Goal: Task Accomplishment & Management: Complete application form

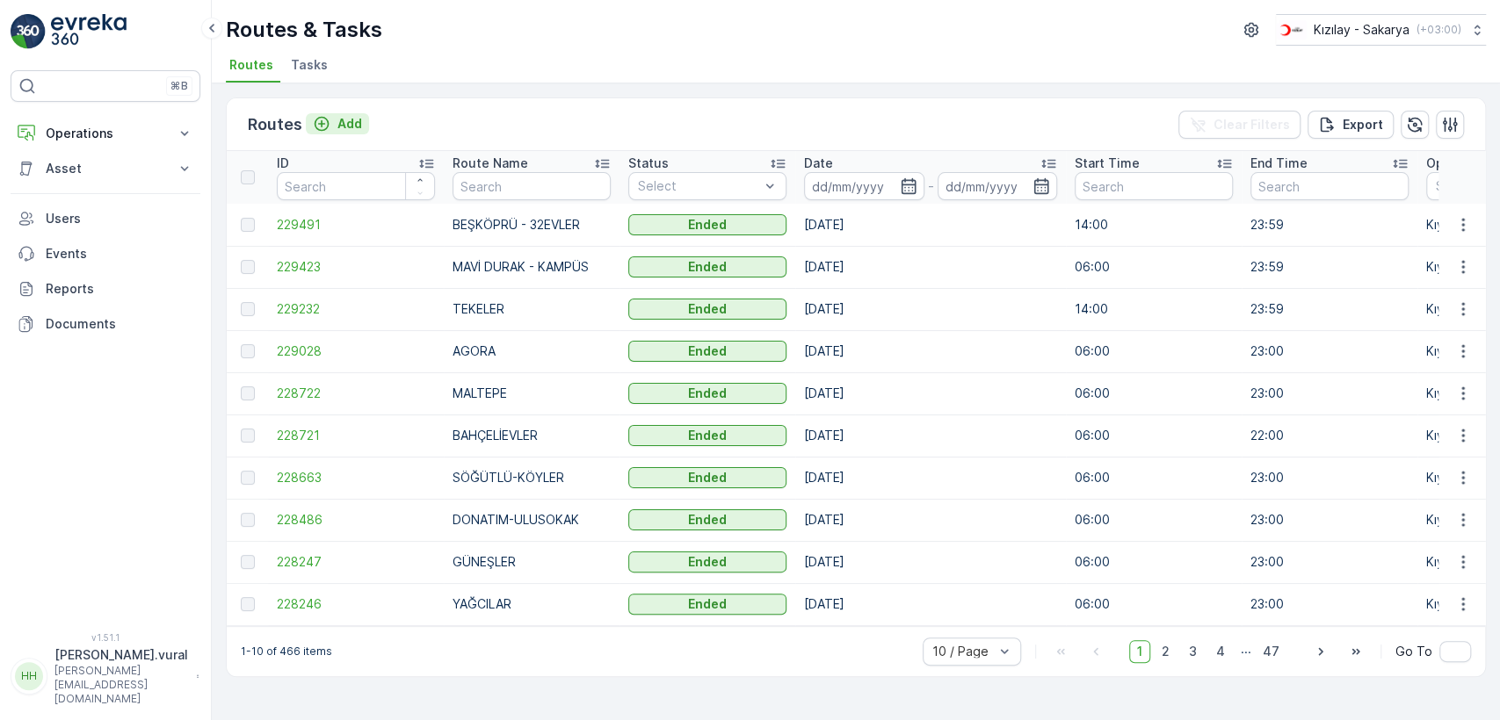
click at [351, 126] on p "Add" at bounding box center [349, 124] width 25 height 18
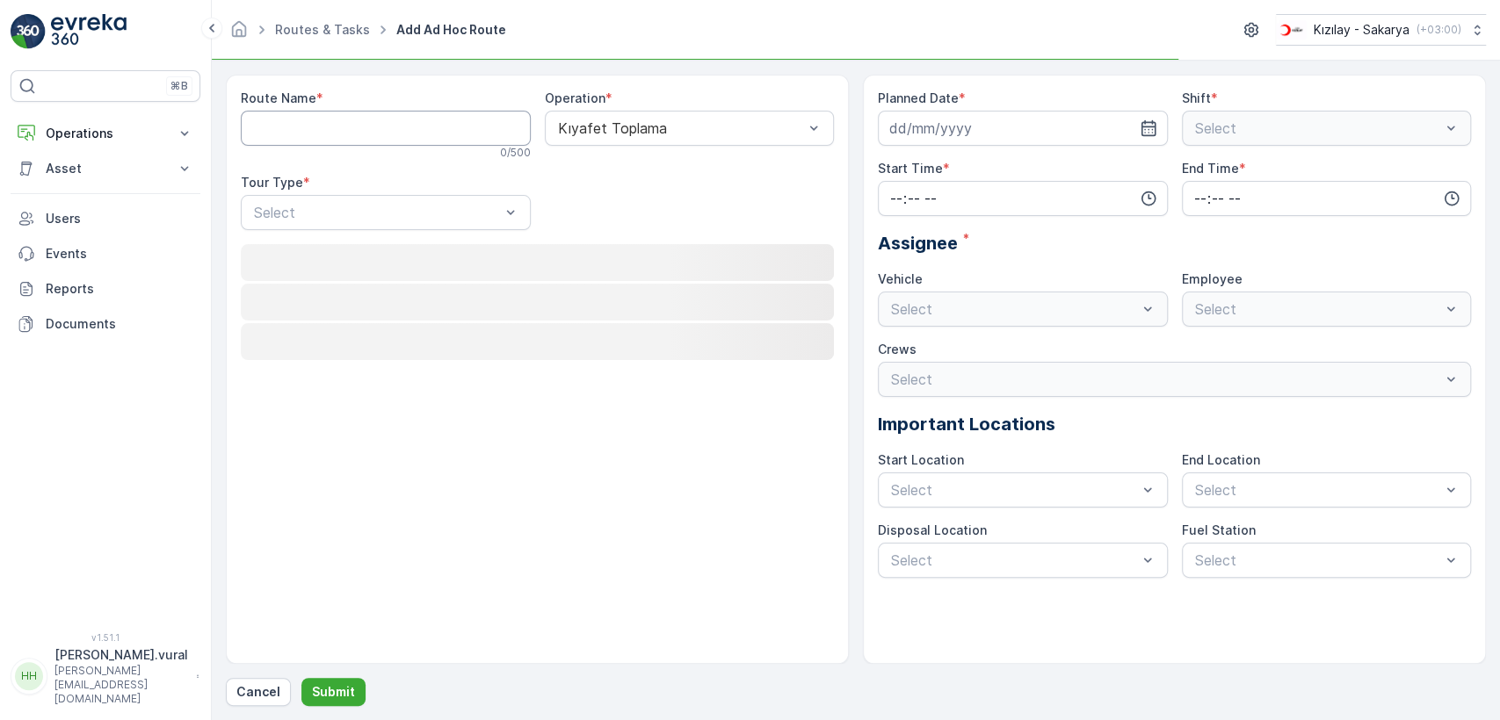
click at [351, 126] on Name "Route Name" at bounding box center [386, 128] width 290 height 35
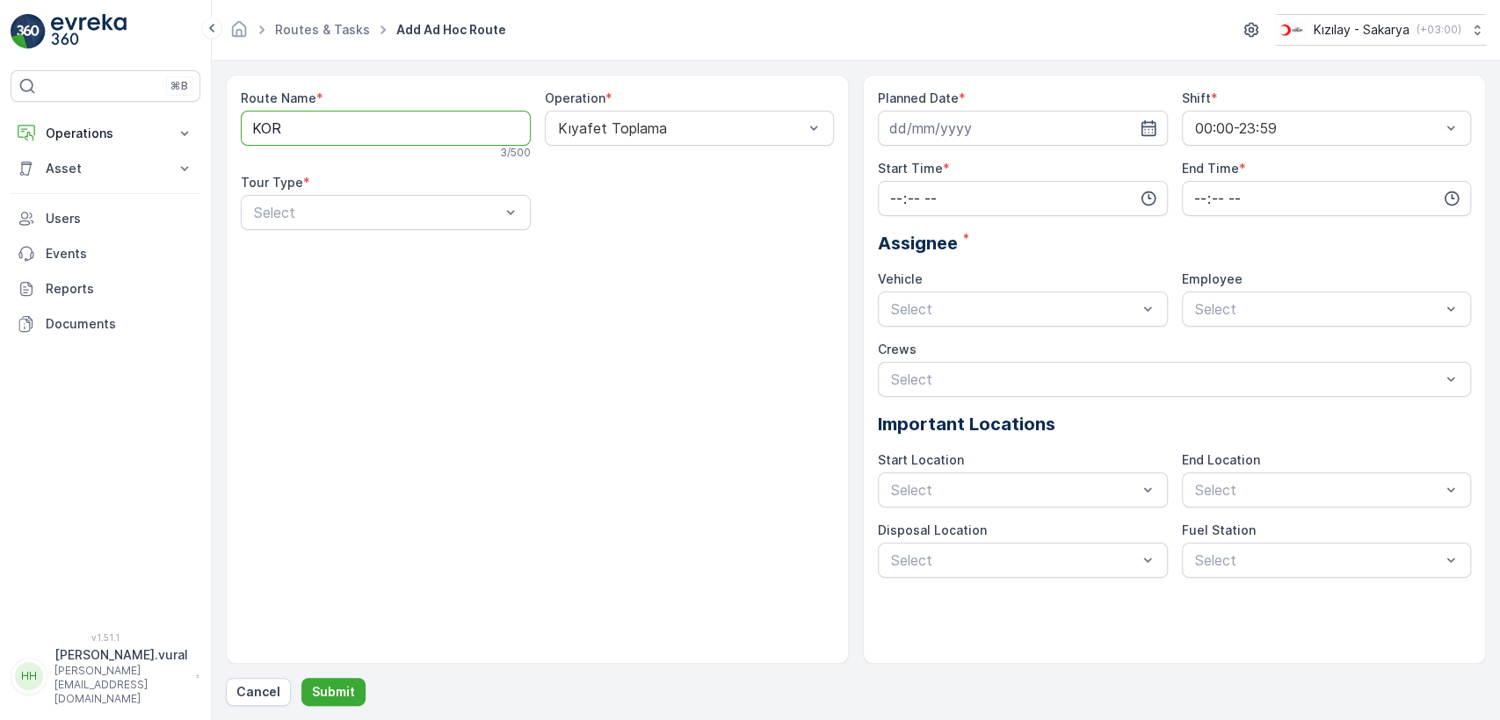
type Name "KORUCUK"
click at [368, 258] on div "Static" at bounding box center [385, 256] width 269 height 16
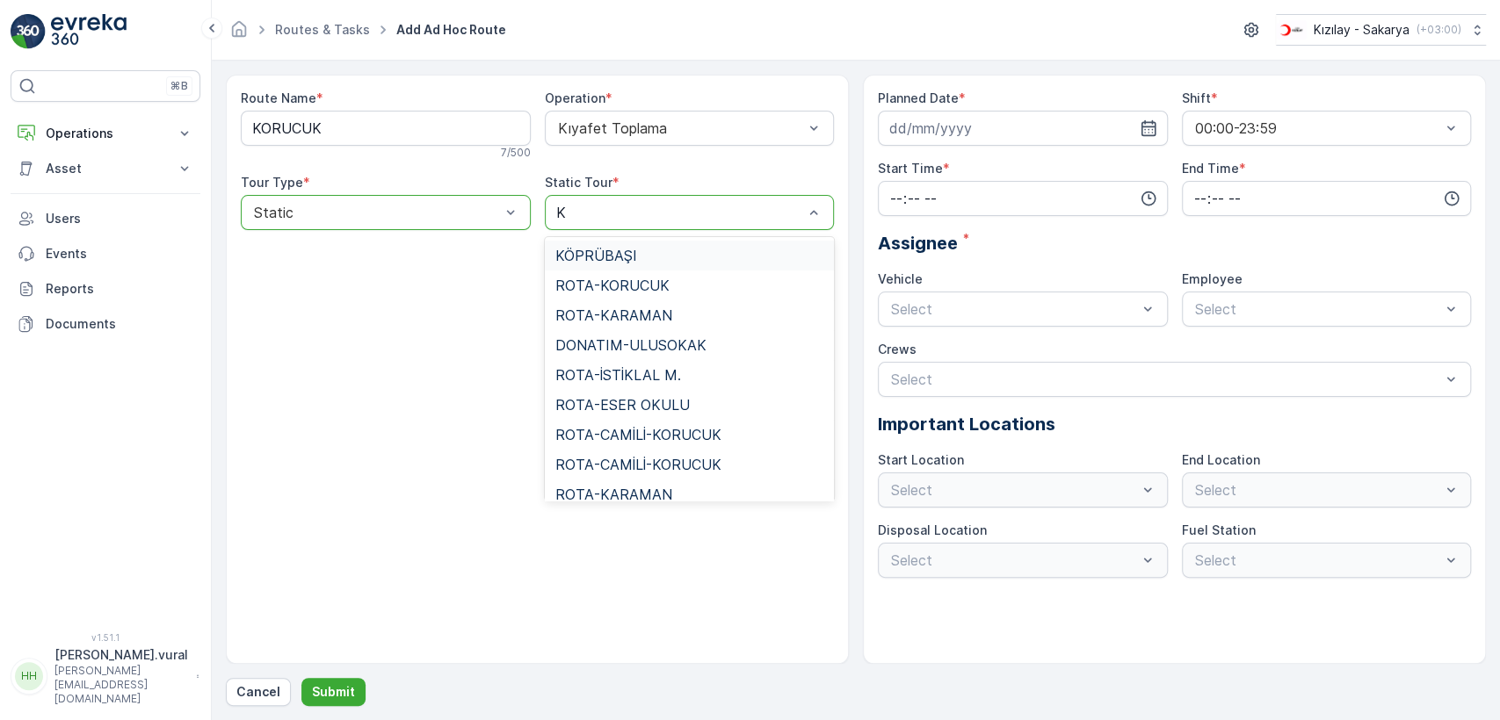
type input "KO"
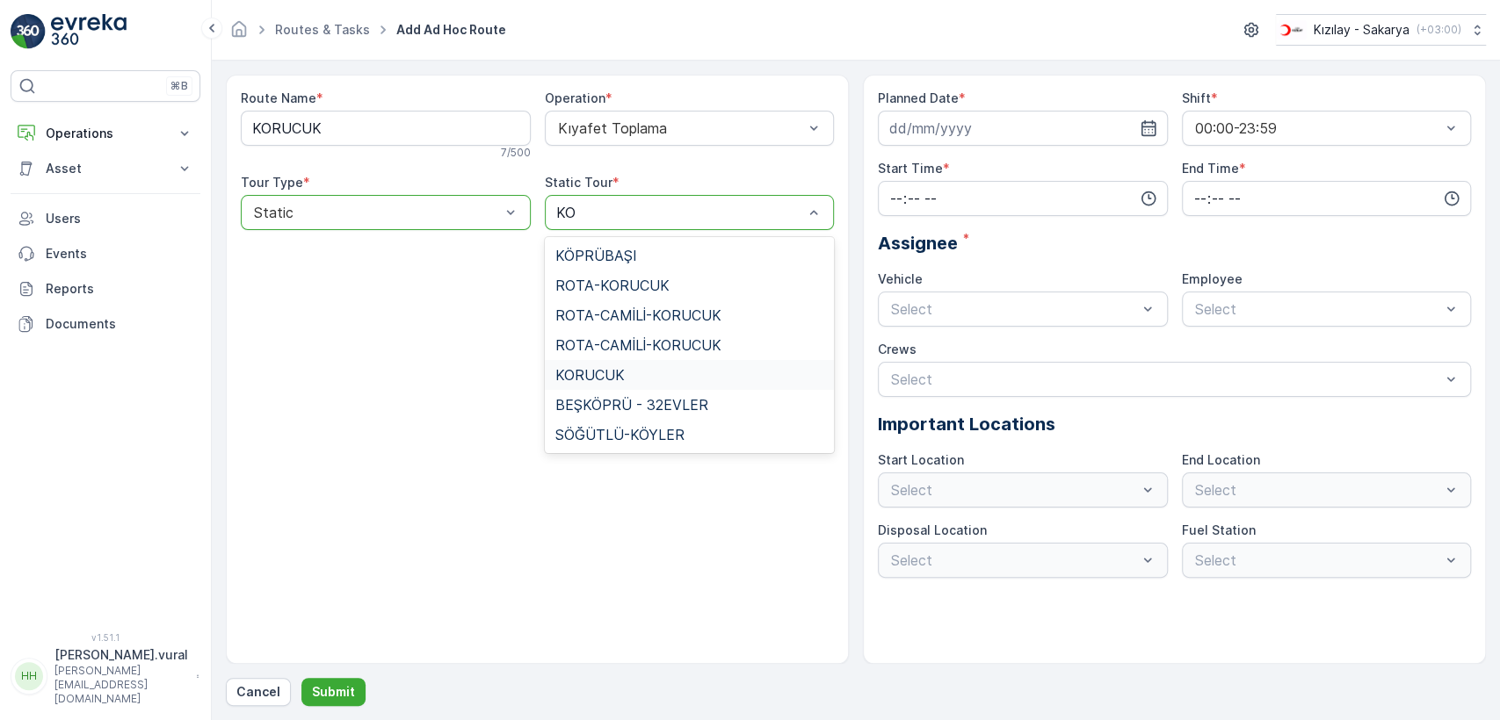
click at [648, 375] on div "KORUCUK" at bounding box center [689, 375] width 269 height 16
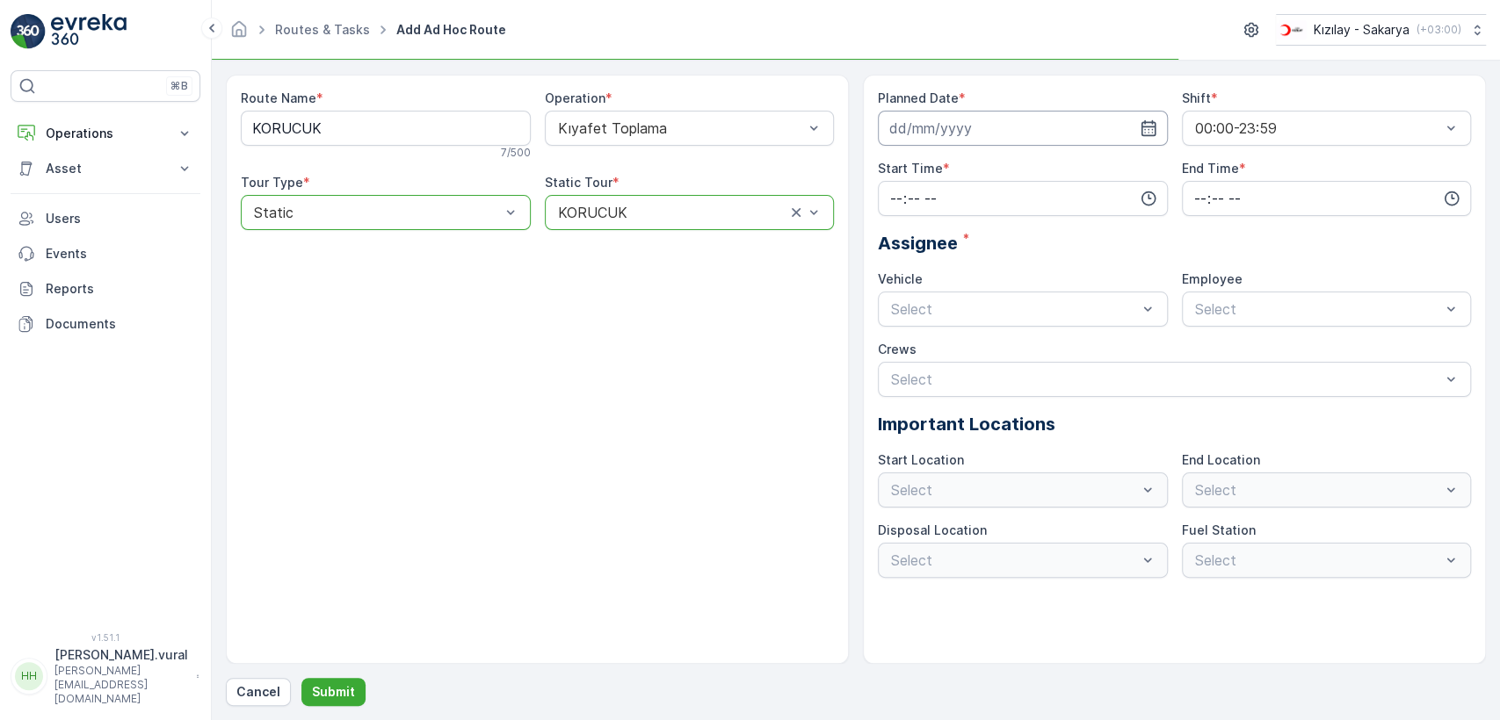
click at [1005, 135] on input at bounding box center [1023, 128] width 290 height 35
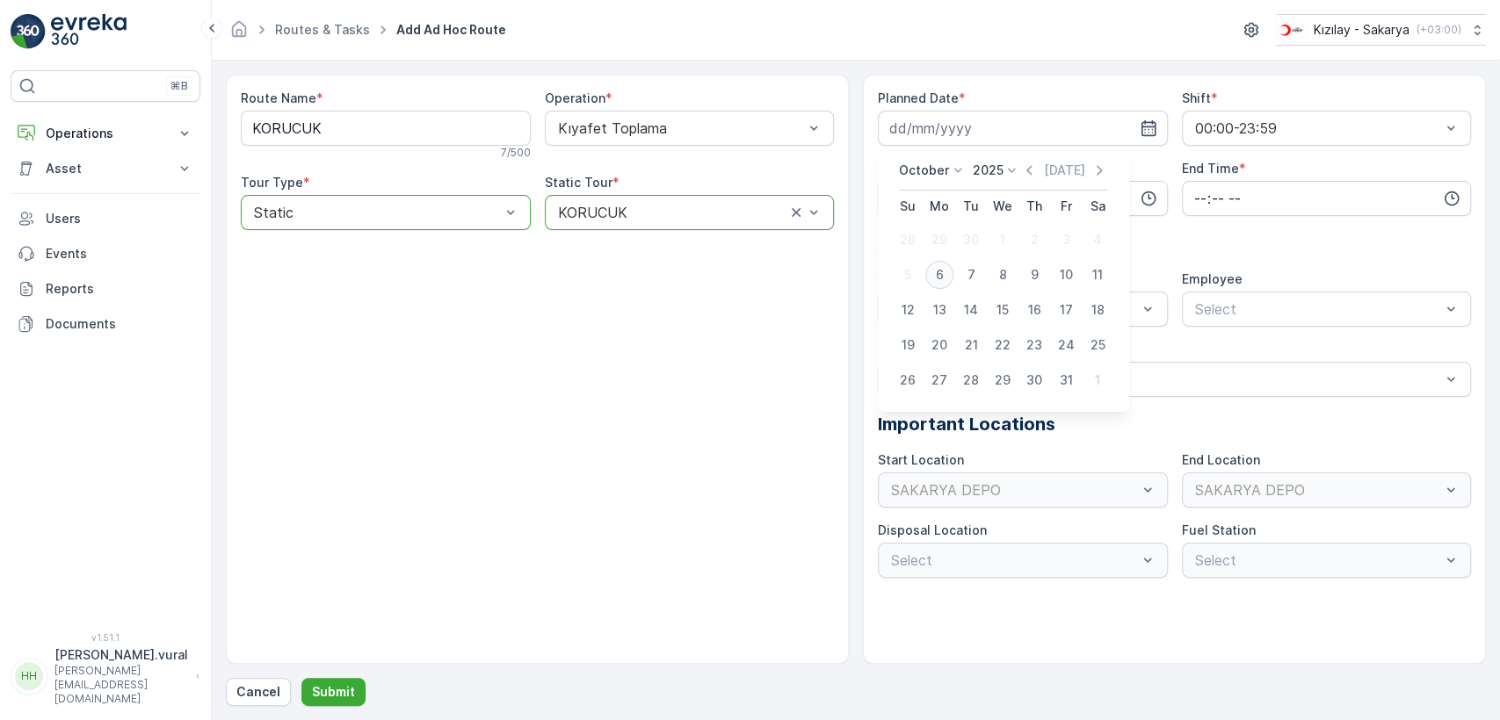
click at [938, 268] on div "6" at bounding box center [939, 275] width 28 height 28
type input "06.10.2025"
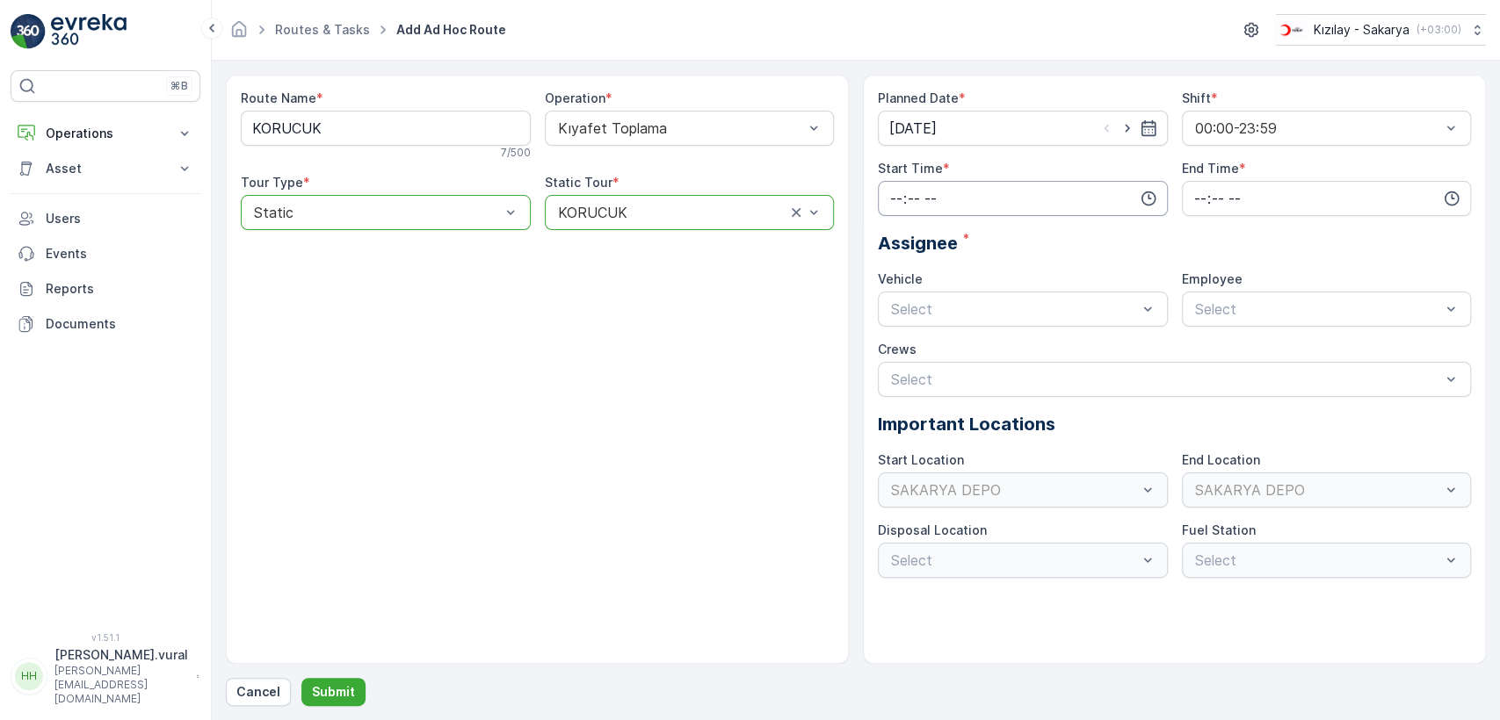
click at [951, 203] on input "time" at bounding box center [1023, 198] width 290 height 35
click at [892, 372] on span "06" at bounding box center [896, 376] width 16 height 18
type input "06:00"
click at [1269, 210] on input "time" at bounding box center [1327, 198] width 290 height 35
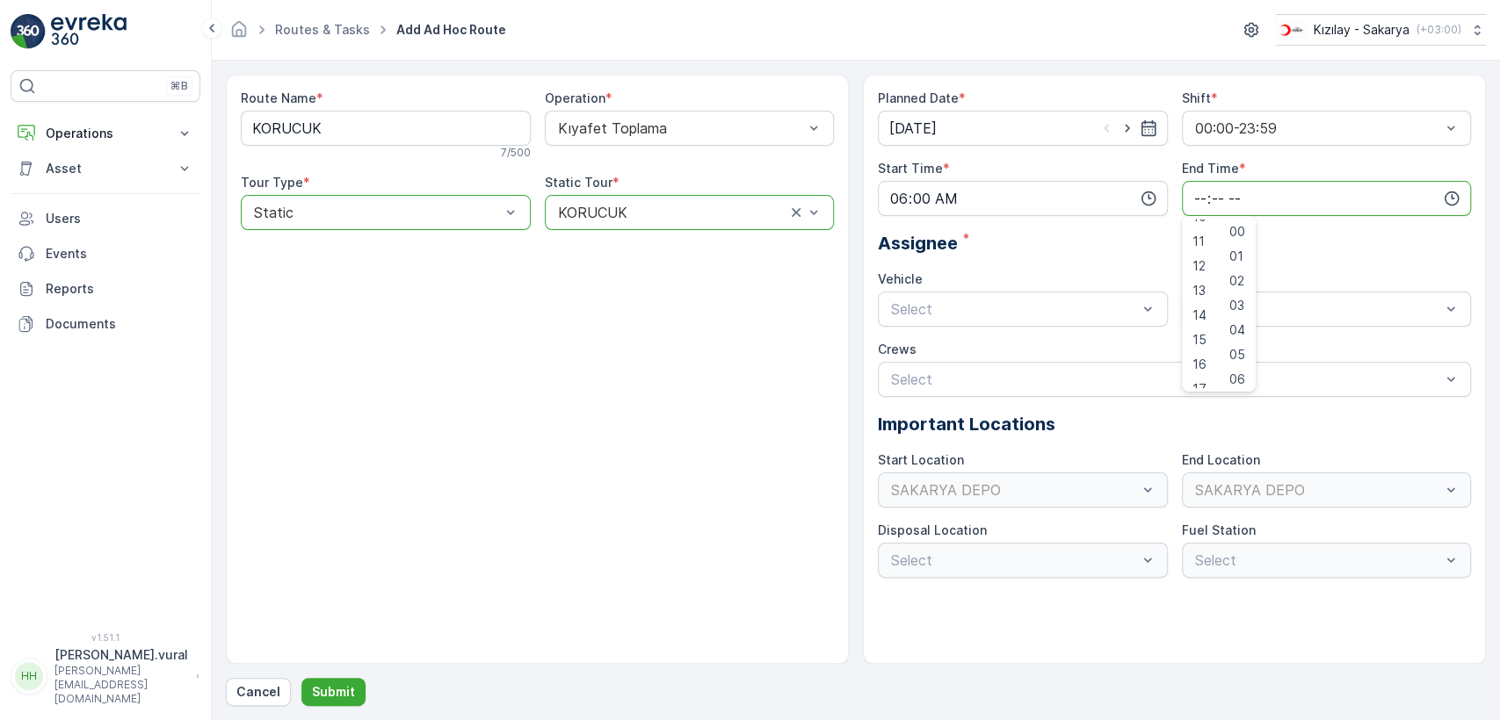
scroll to position [422, 0]
click at [1195, 373] on span "23" at bounding box center [1199, 376] width 14 height 18
click at [1244, 376] on span "59" at bounding box center [1237, 376] width 16 height 18
type input "23:59"
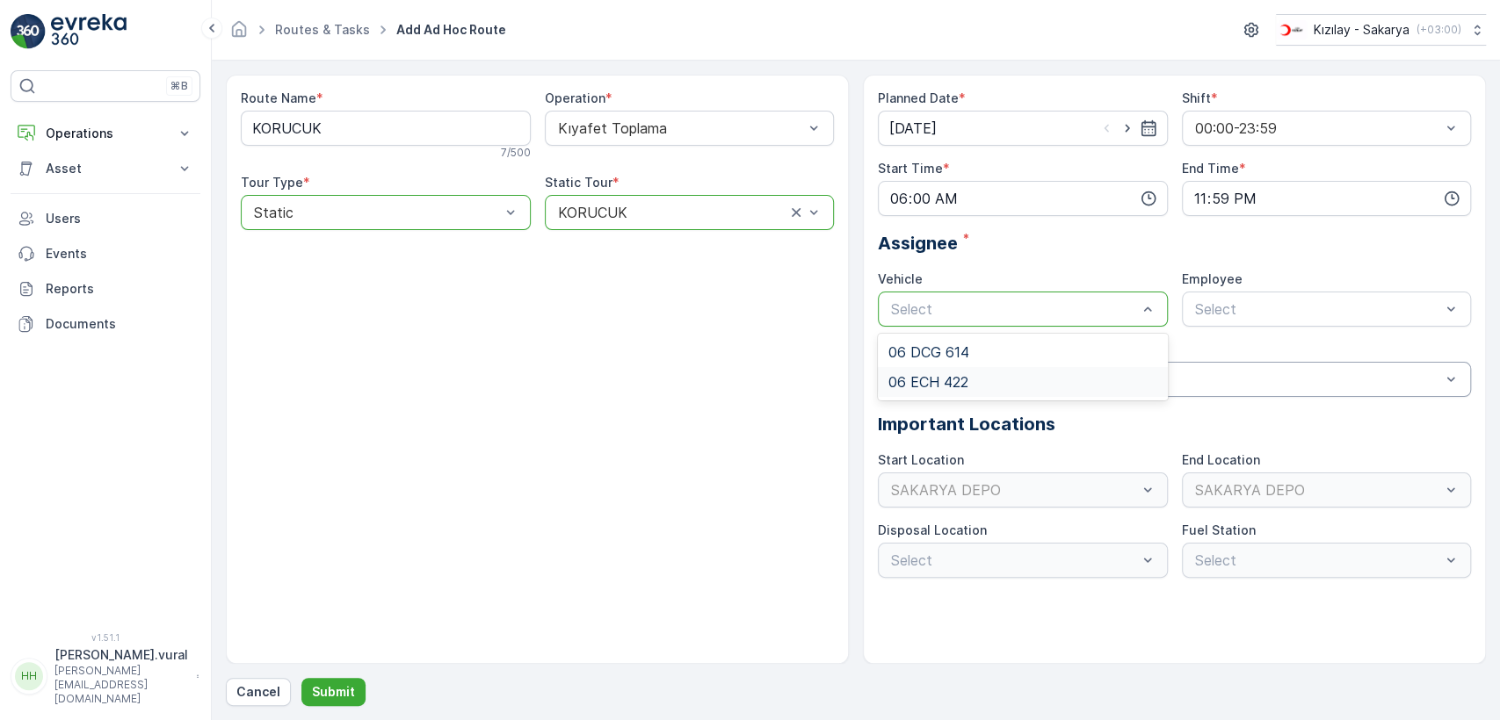
click at [977, 381] on div "06 ECH 422" at bounding box center [1022, 382] width 269 height 16
click at [1257, 362] on div "06ECH422" at bounding box center [1327, 352] width 290 height 30
click at [346, 679] on button "Submit" at bounding box center [333, 692] width 64 height 28
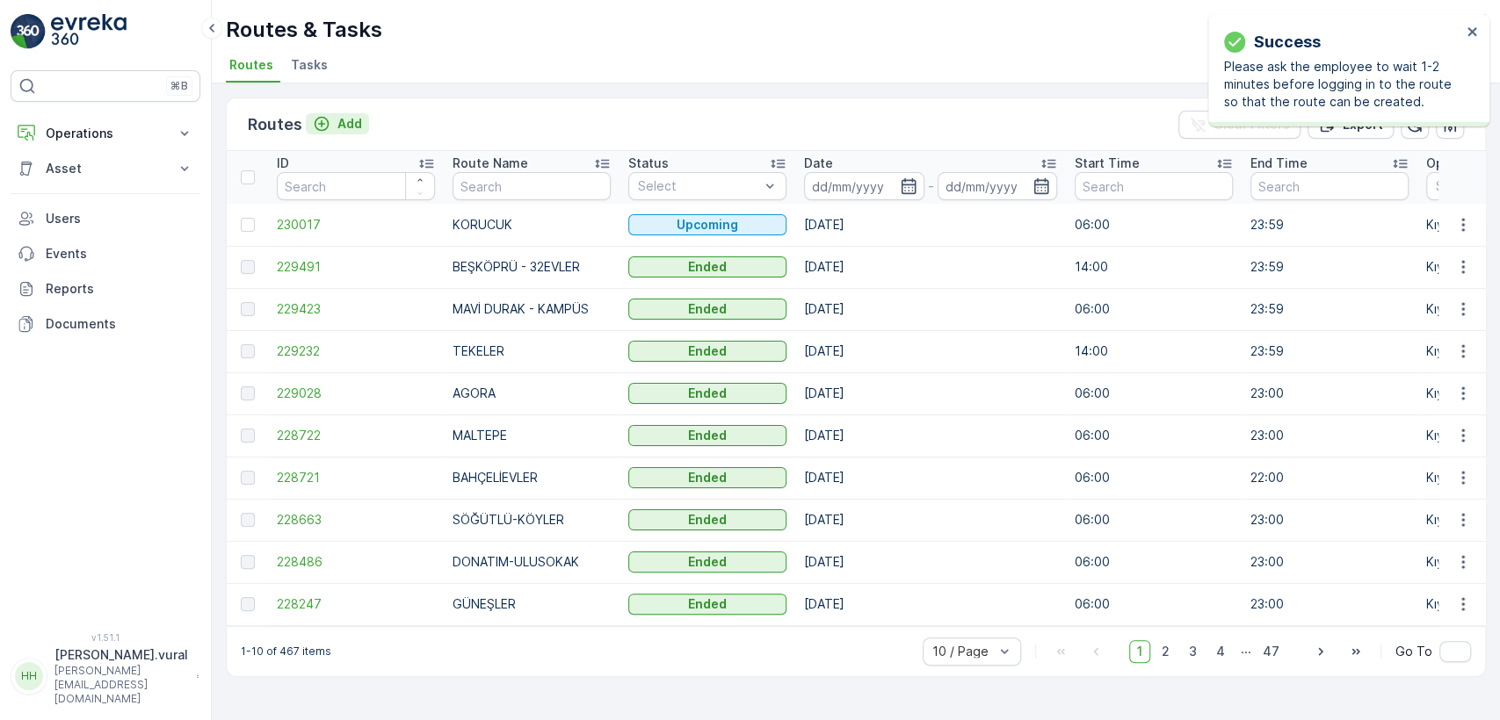
click at [324, 119] on icon "Add" at bounding box center [321, 124] width 15 height 15
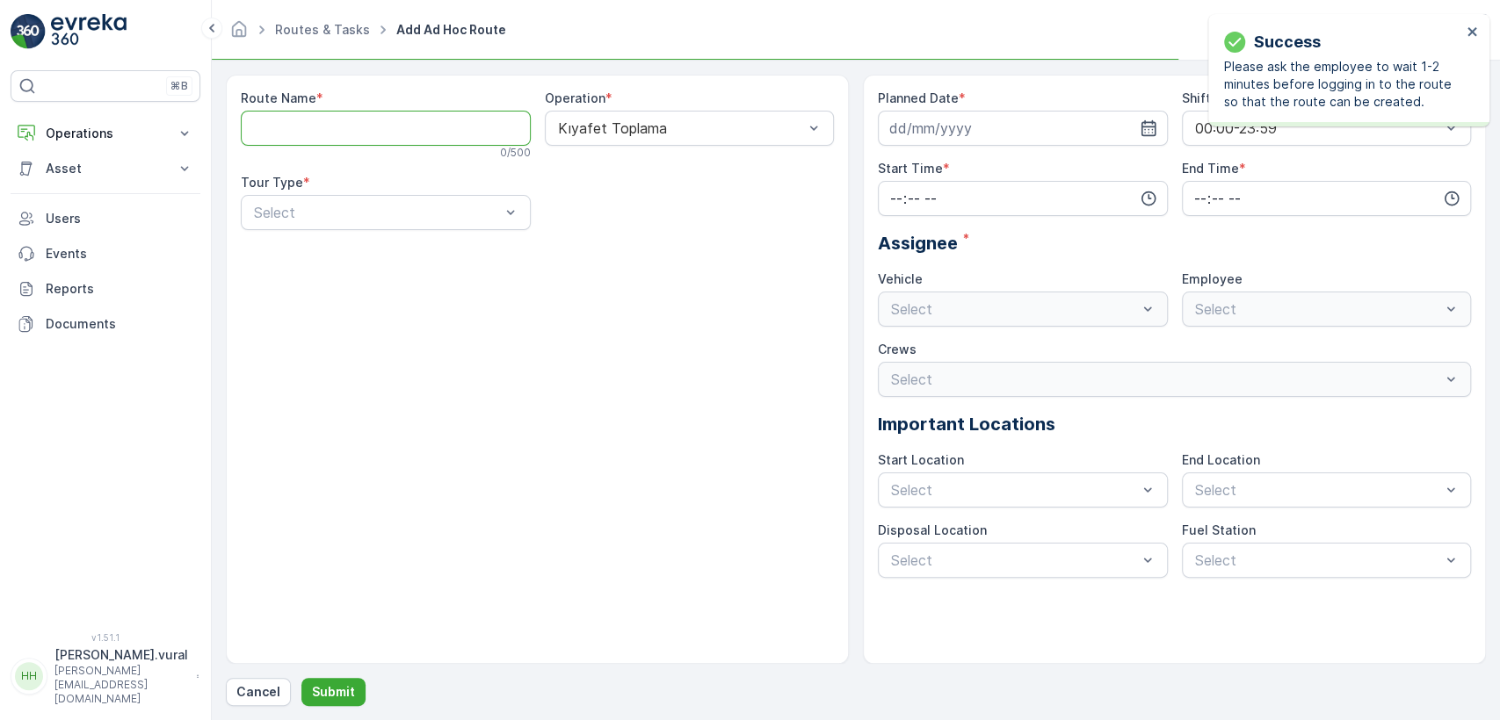
click at [358, 130] on Name "Route Name" at bounding box center [386, 128] width 290 height 35
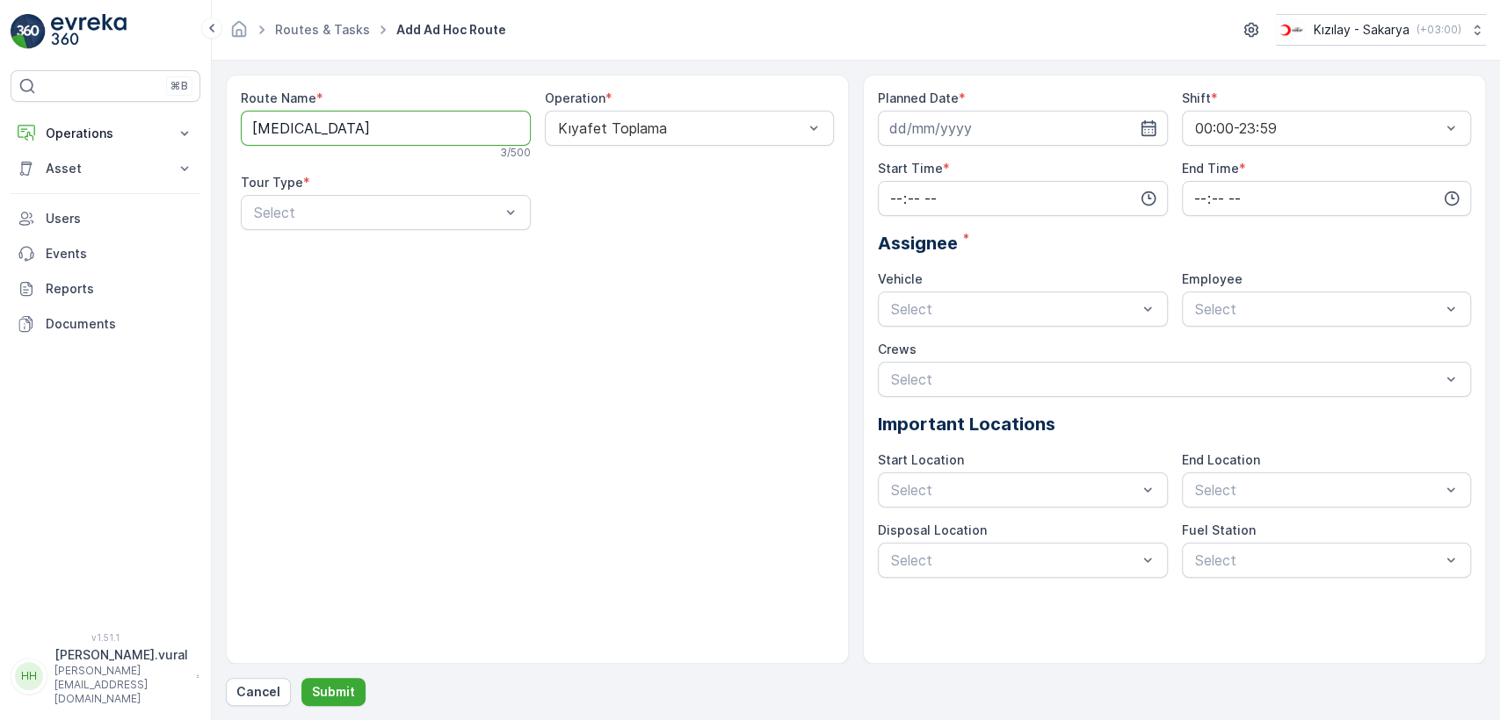
type Name "YAZLIK"
drag, startPoint x: 351, startPoint y: 220, endPoint x: 349, endPoint y: 231, distance: 11.7
click at [344, 250] on div "Static" at bounding box center [385, 256] width 269 height 16
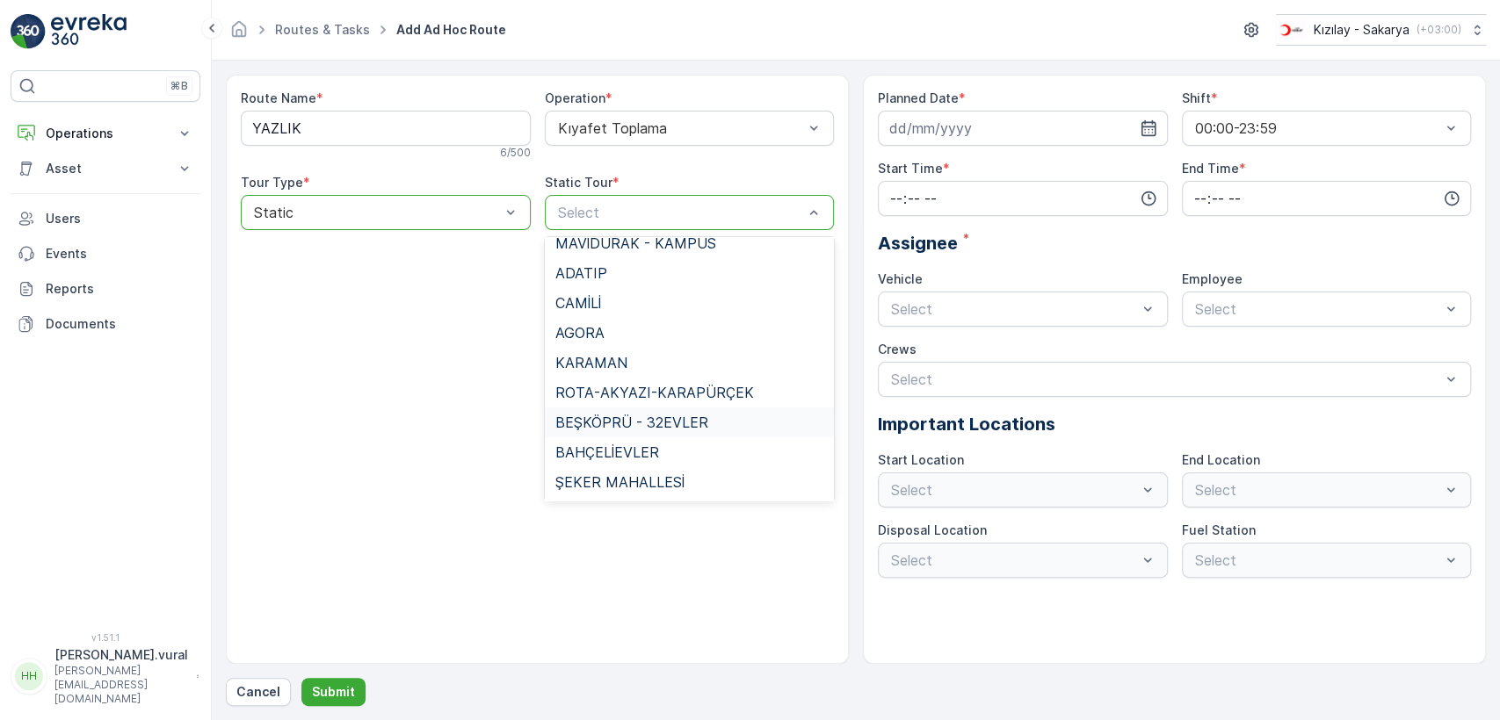
scroll to position [973, 0]
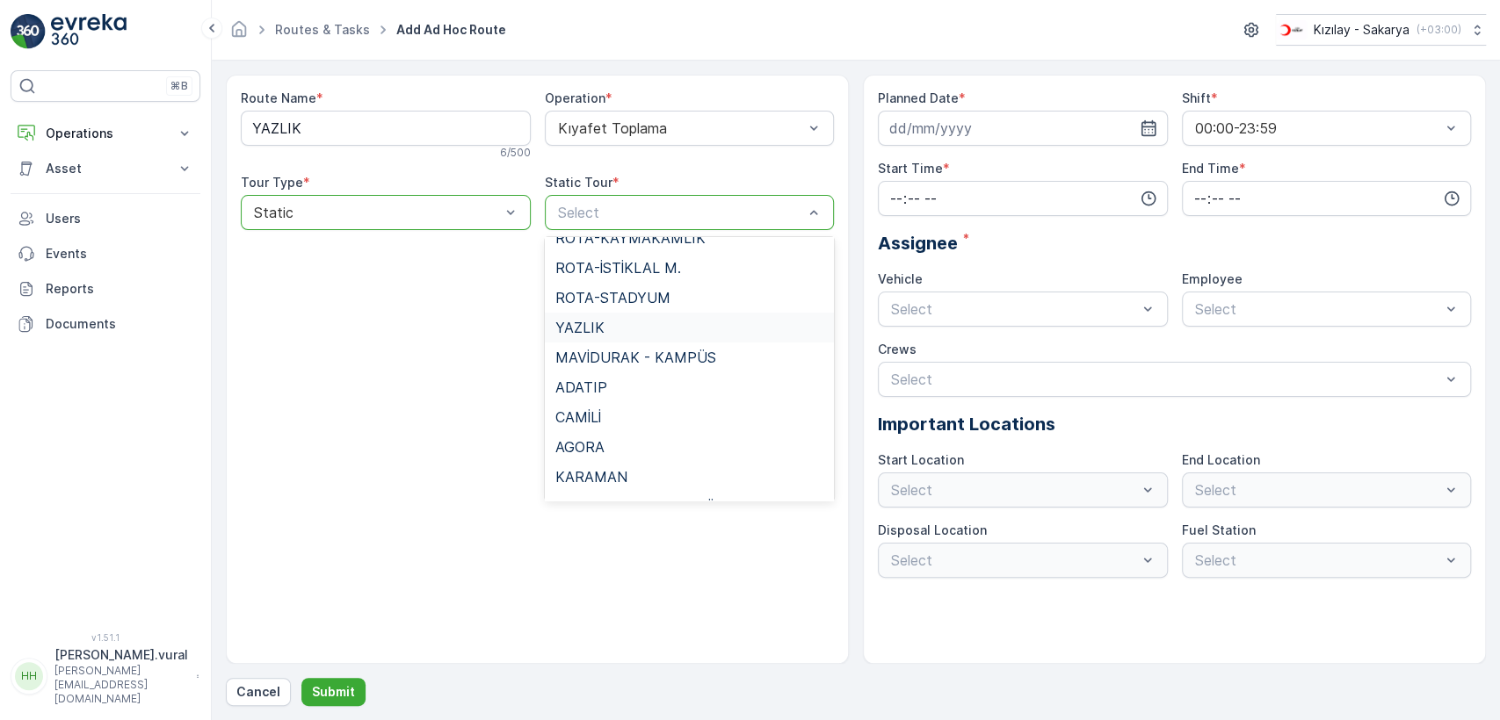
click at [614, 321] on div "YAZLIK" at bounding box center [689, 328] width 269 height 16
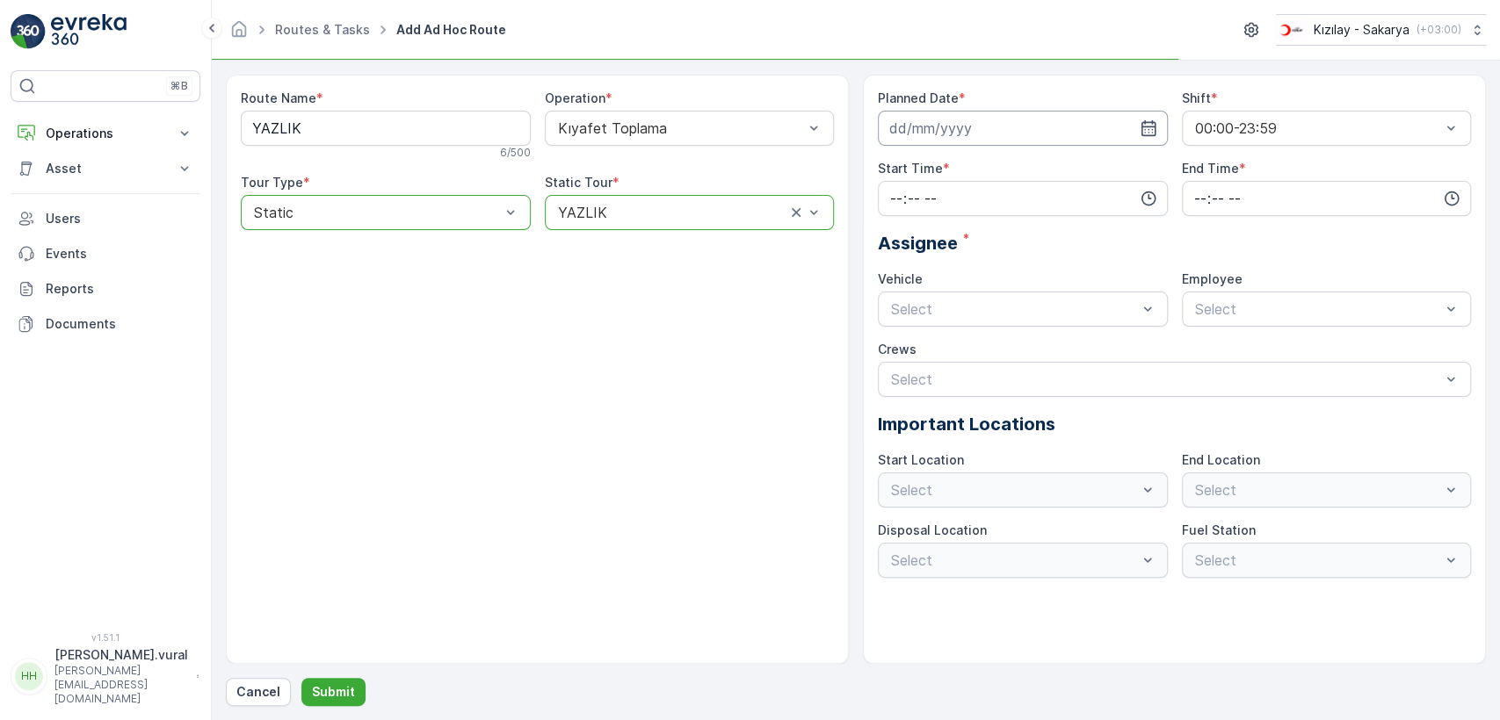
click at [1015, 127] on input at bounding box center [1023, 128] width 290 height 35
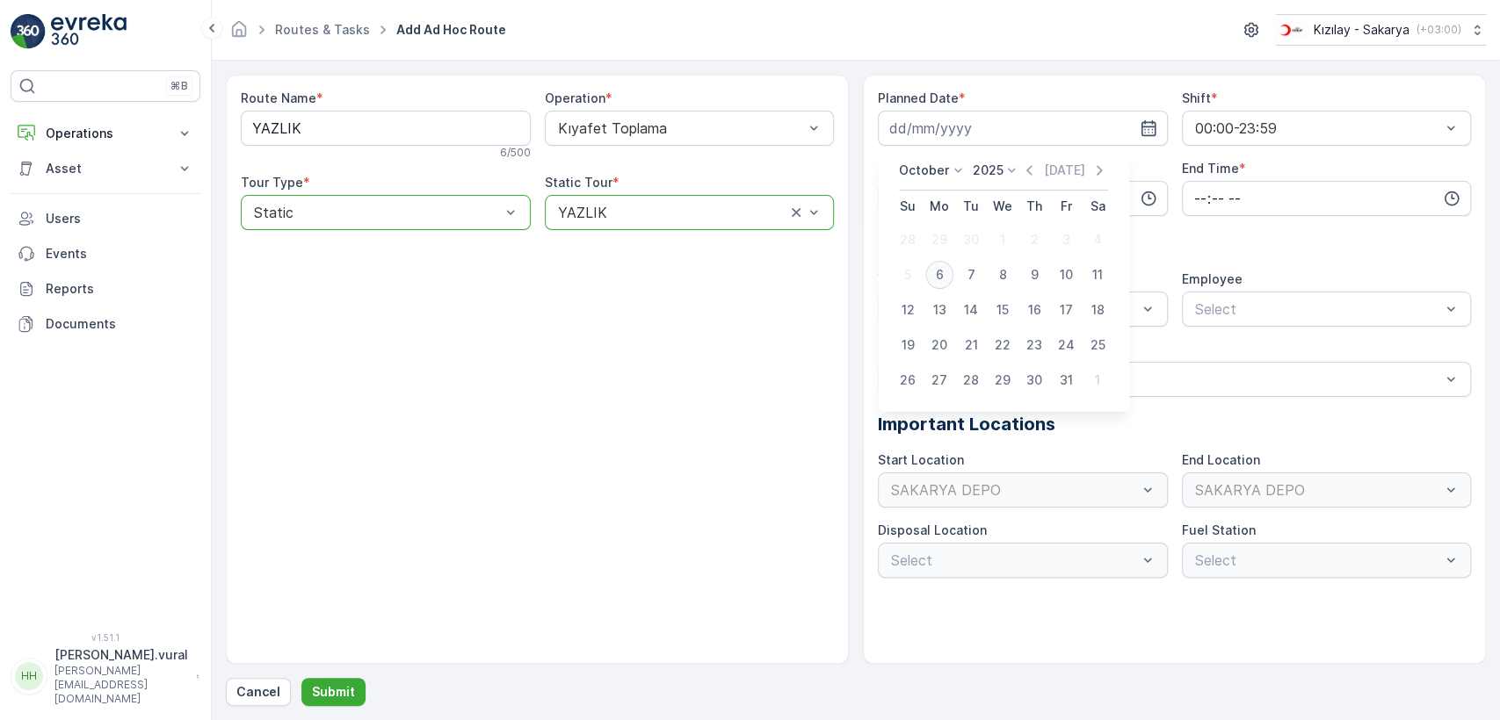
click at [940, 278] on div "6" at bounding box center [939, 275] width 28 height 28
type input "06.10.2025"
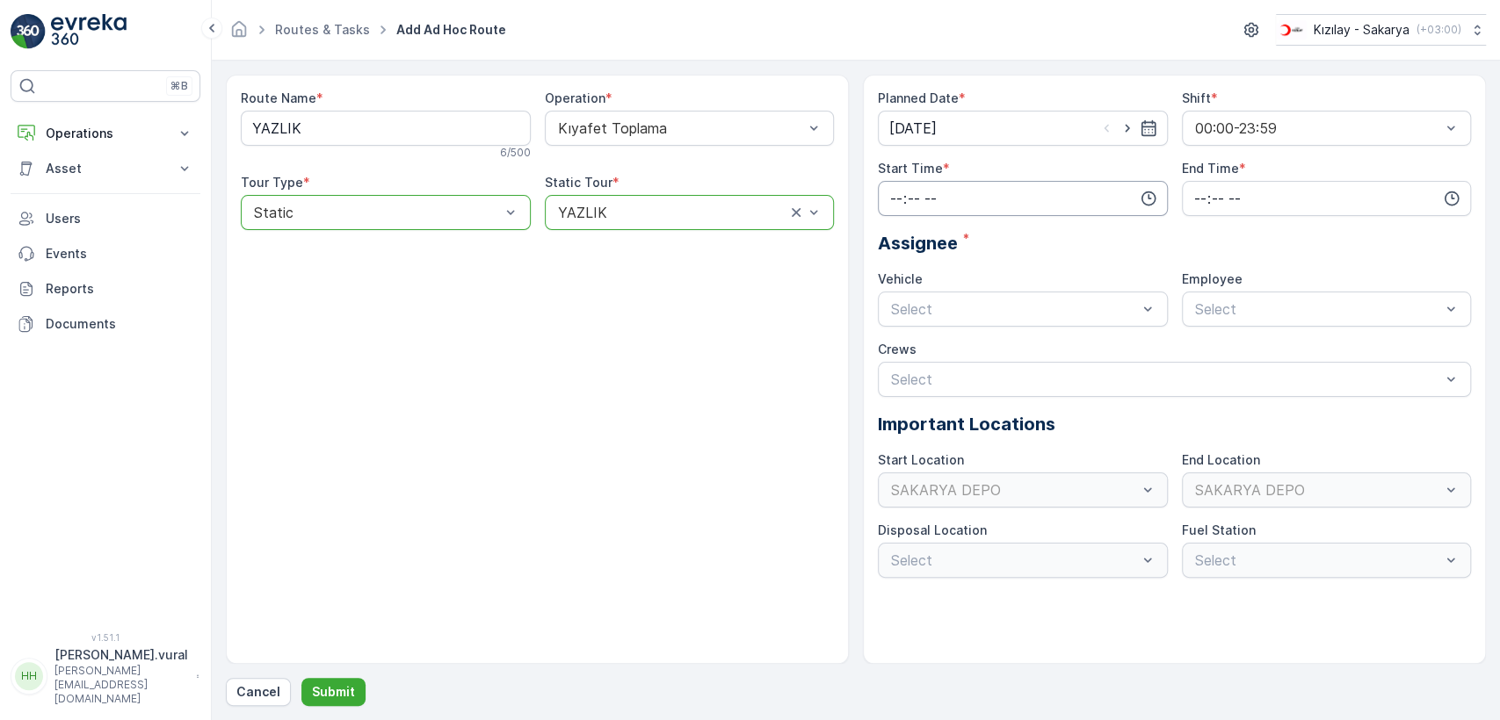
click at [961, 206] on input "time" at bounding box center [1023, 198] width 290 height 35
click at [903, 278] on div "06" at bounding box center [896, 281] width 30 height 25
type input "06:00"
click at [1340, 195] on input "time" at bounding box center [1327, 198] width 290 height 35
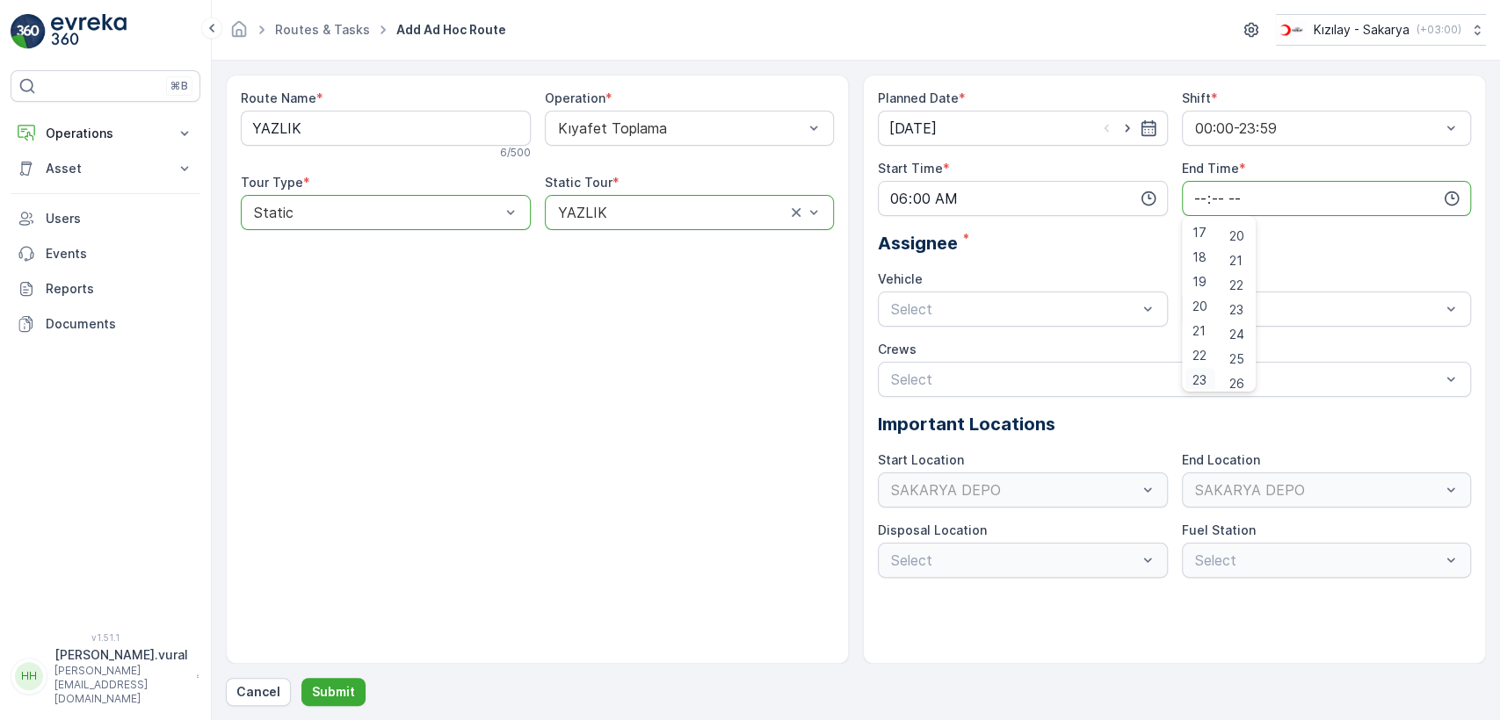
scroll to position [422, 0]
click at [1199, 375] on span "23" at bounding box center [1199, 376] width 14 height 18
click at [1241, 371] on span "59" at bounding box center [1237, 376] width 16 height 18
type input "23:59"
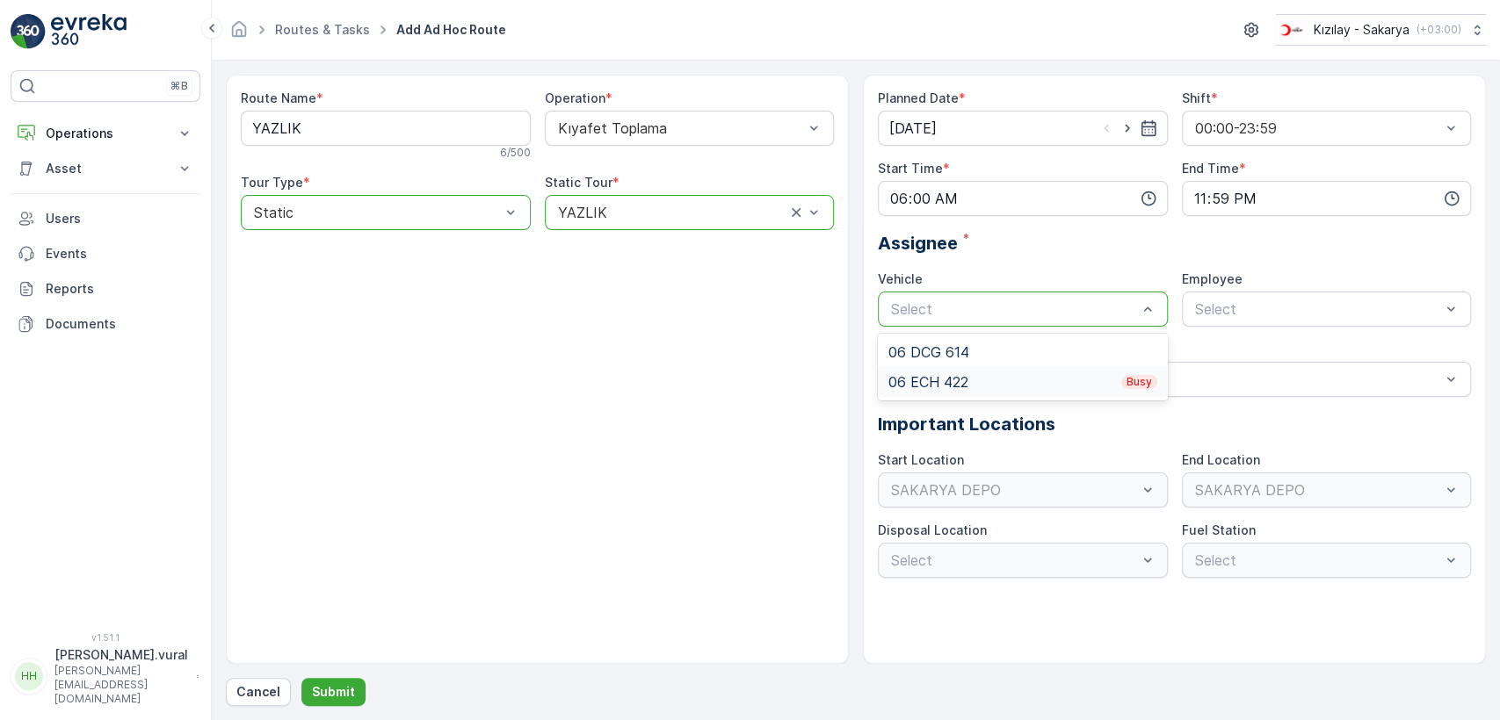
click at [978, 377] on div "06 ECH 422 Busy" at bounding box center [1022, 382] width 269 height 16
click at [1240, 344] on span "06ECH422" at bounding box center [1227, 352] width 71 height 16
click at [340, 687] on p "Submit" at bounding box center [333, 692] width 43 height 18
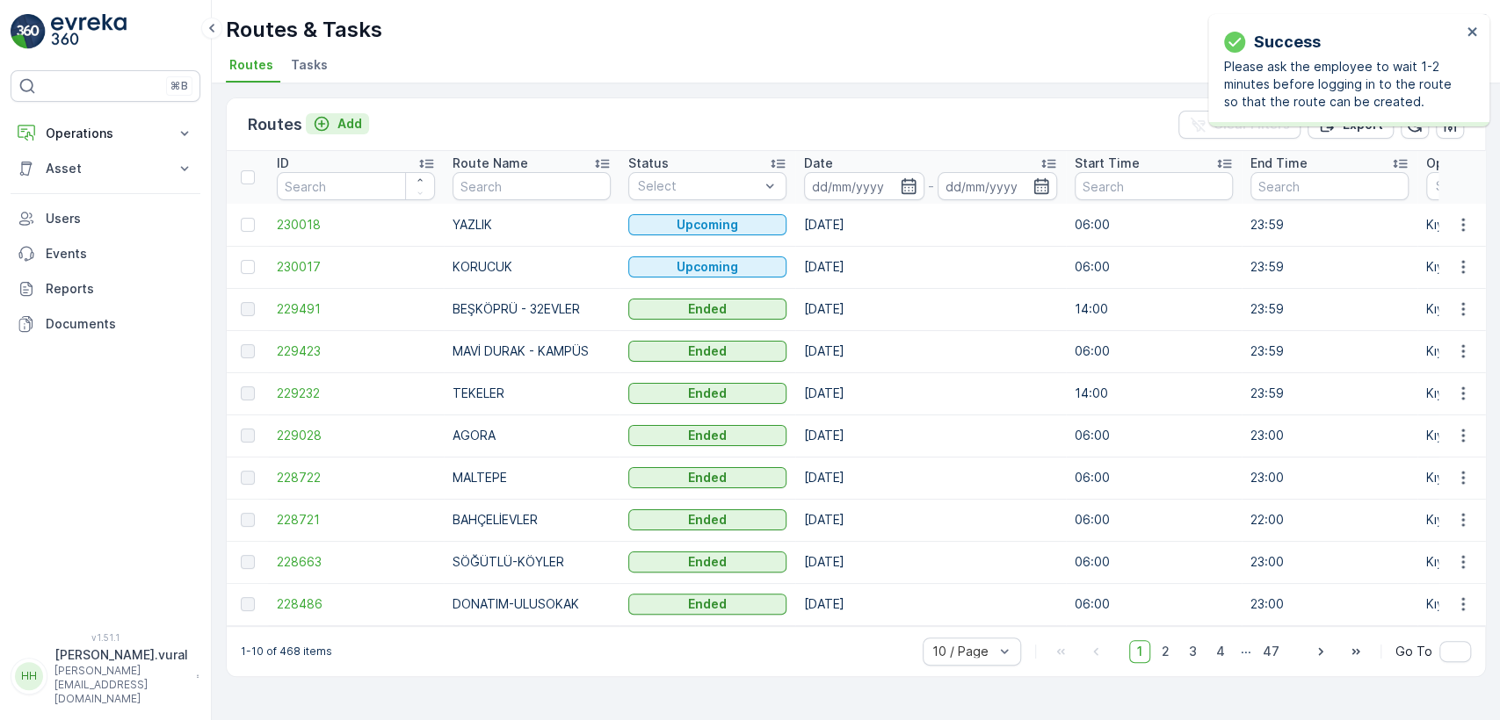
click at [340, 116] on p "Add" at bounding box center [349, 124] width 25 height 18
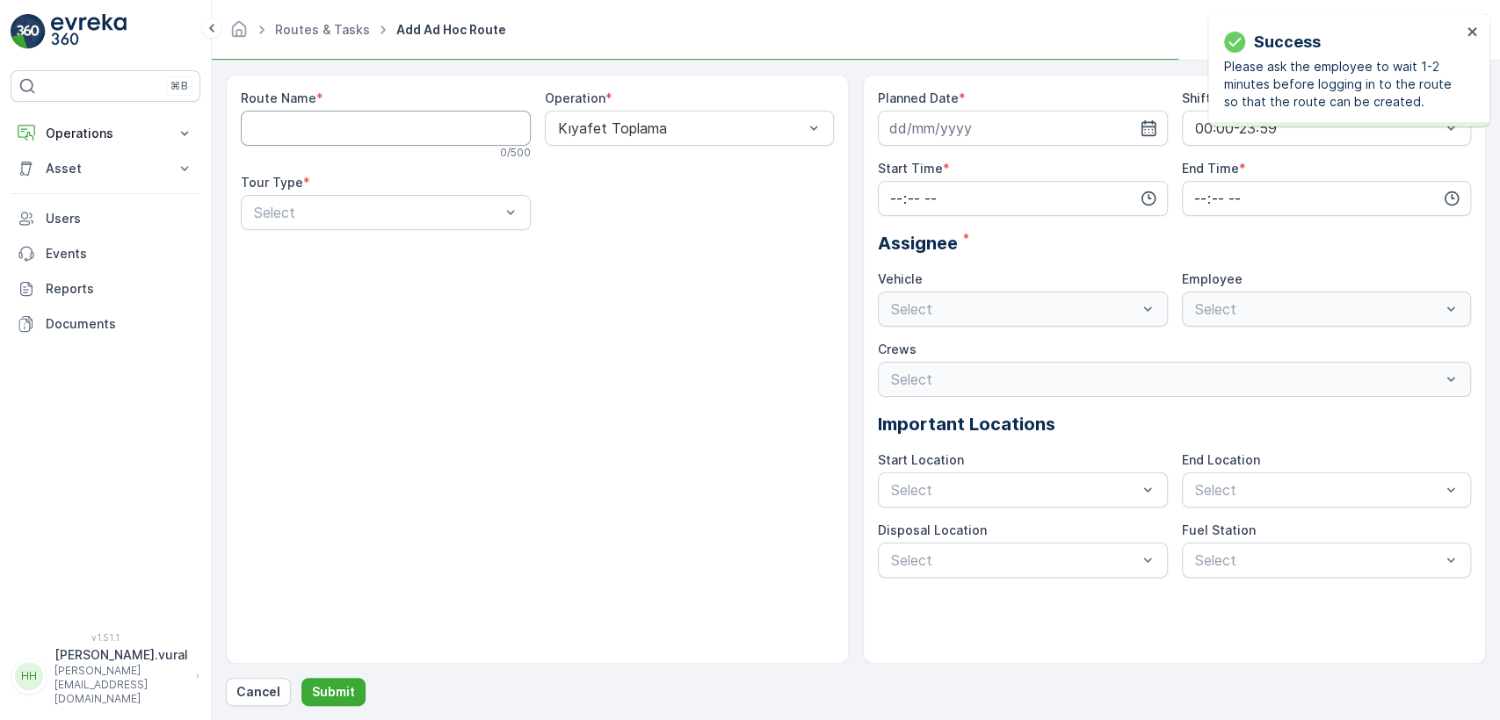
click at [340, 116] on Name "Route Name" at bounding box center [386, 128] width 290 height 35
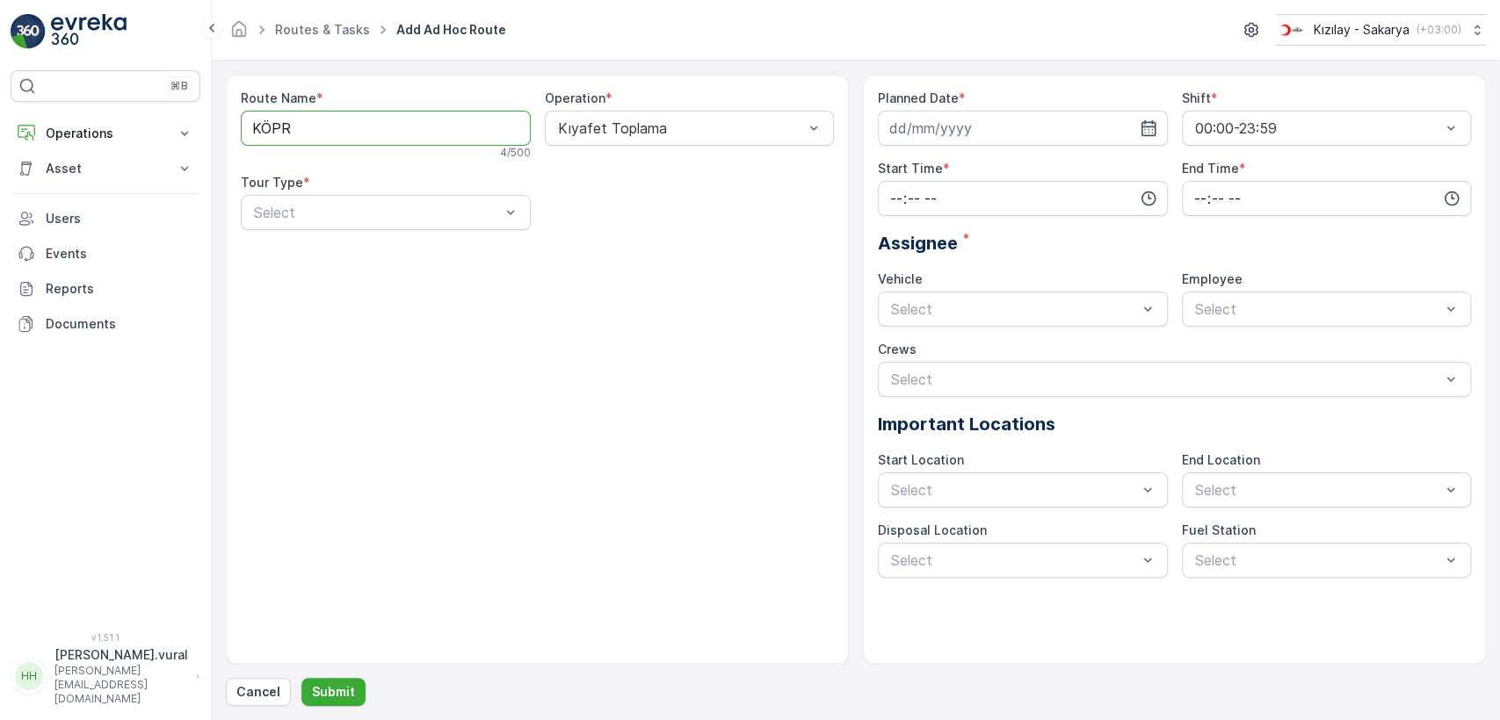
type Name "KÖPRÜBAŞI"
click at [348, 225] on div "Select" at bounding box center [386, 212] width 290 height 35
click at [345, 250] on div "Static" at bounding box center [385, 256] width 269 height 16
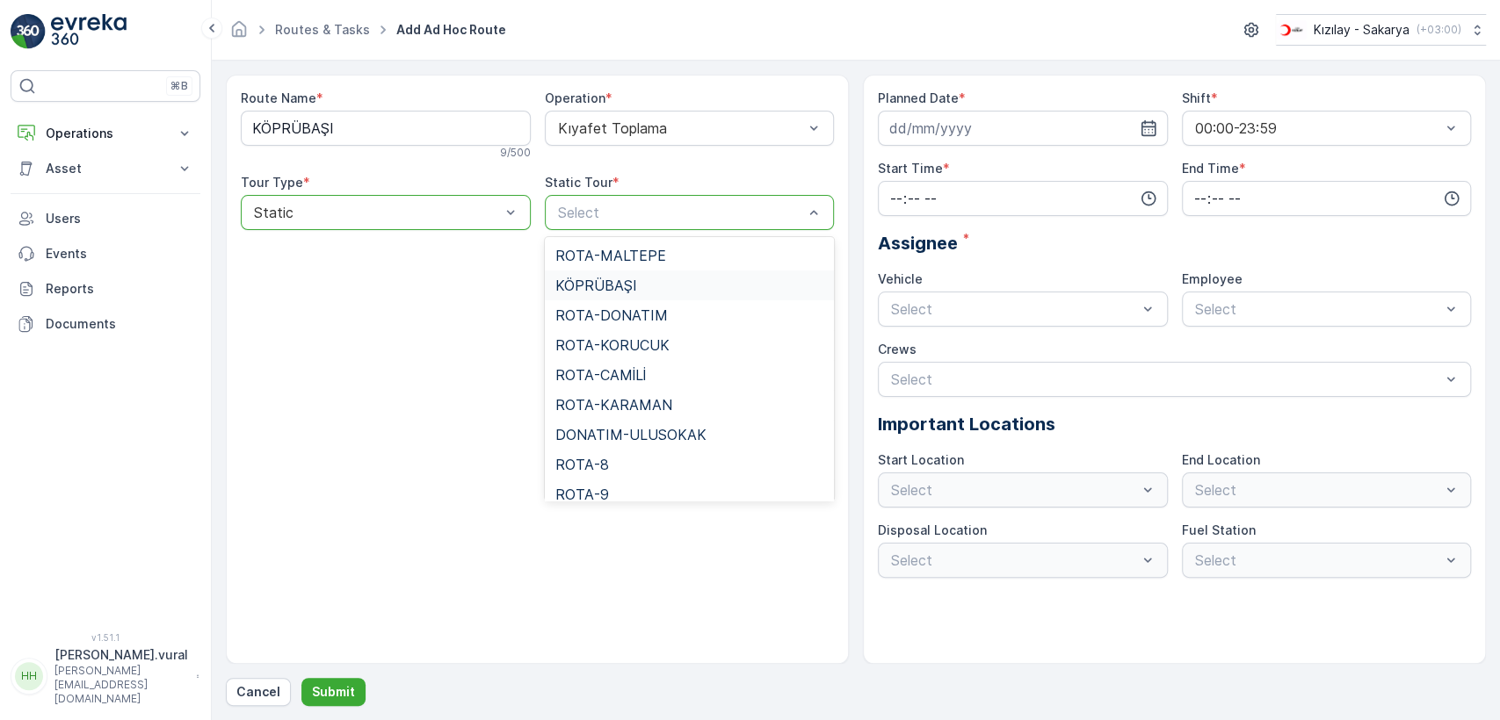
click at [629, 281] on span "KÖPRÜBAŞI" at bounding box center [596, 286] width 82 height 16
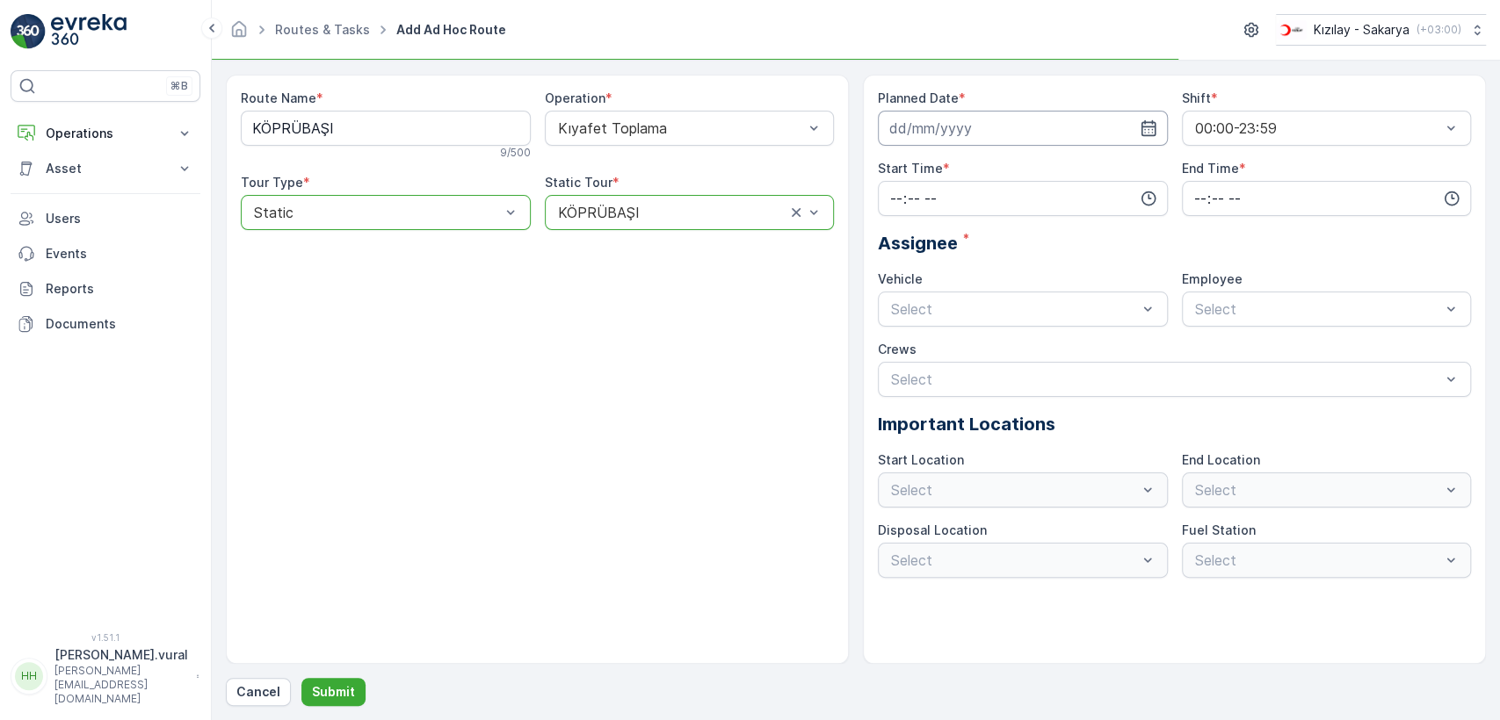
click at [954, 136] on input at bounding box center [1023, 128] width 290 height 35
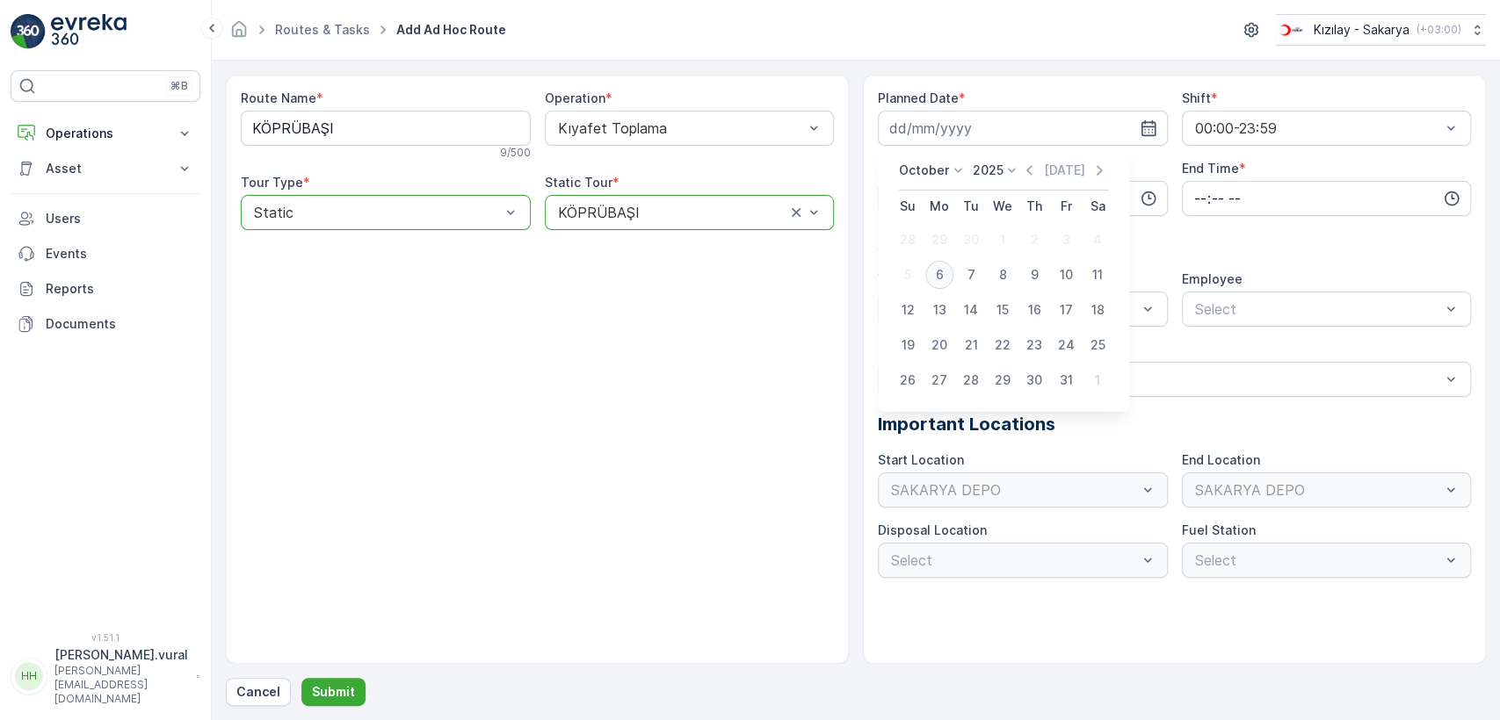
click at [939, 274] on div "6" at bounding box center [939, 275] width 28 height 28
type input "06.10.2025"
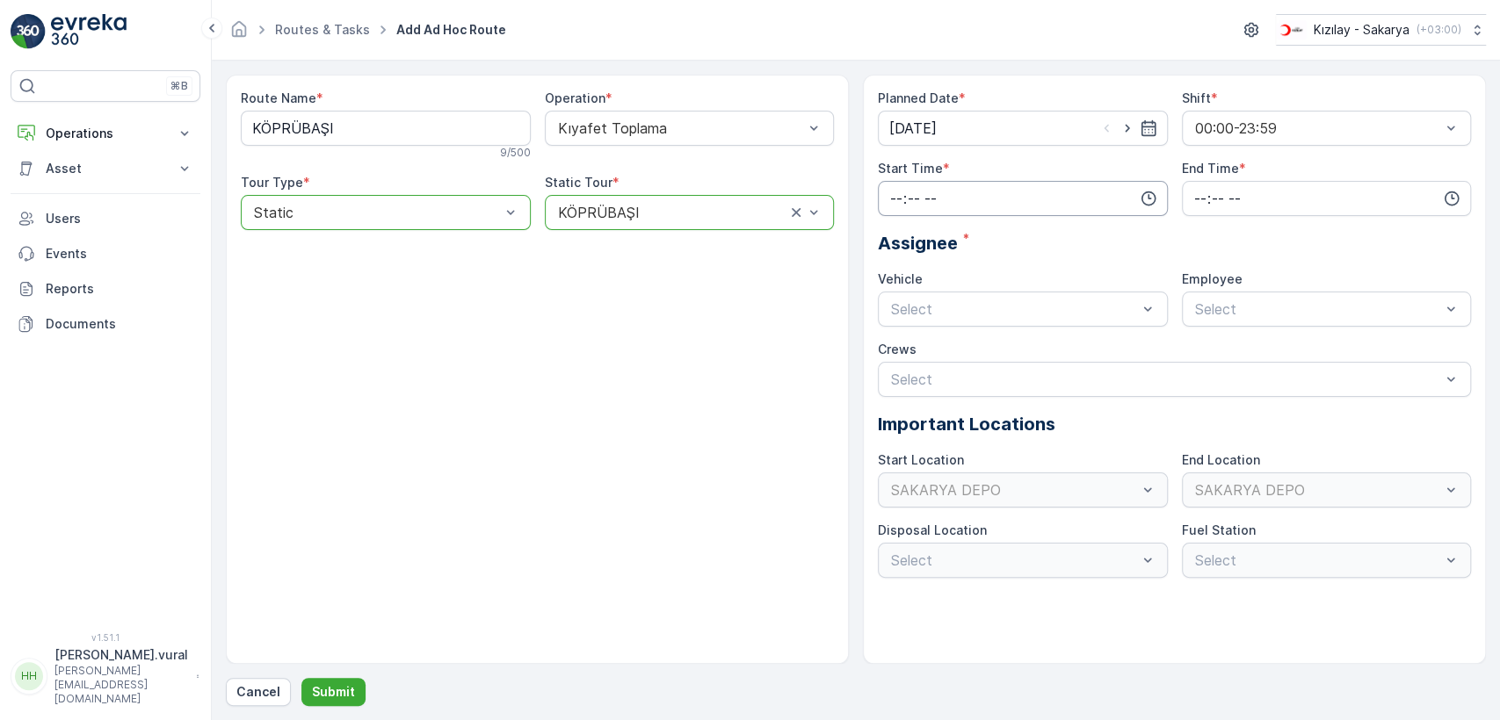
click at [922, 192] on input "time" at bounding box center [1023, 198] width 290 height 35
click at [900, 371] on span "06" at bounding box center [896, 376] width 16 height 18
type input "06:00"
click at [1241, 192] on input "time" at bounding box center [1327, 198] width 290 height 35
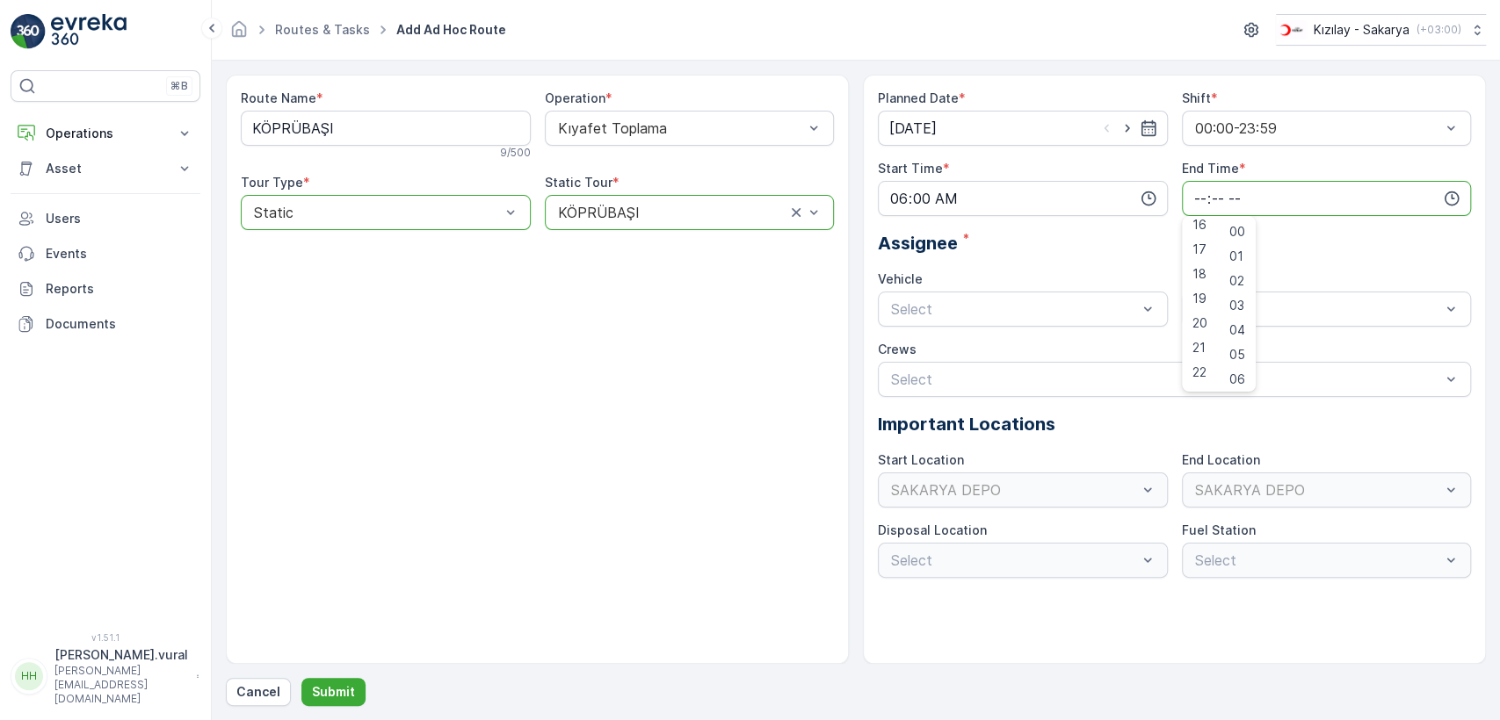
scroll to position [422, 0]
click at [1205, 371] on span "23" at bounding box center [1199, 376] width 14 height 18
click at [1240, 370] on span "59" at bounding box center [1237, 376] width 16 height 18
type input "23:59"
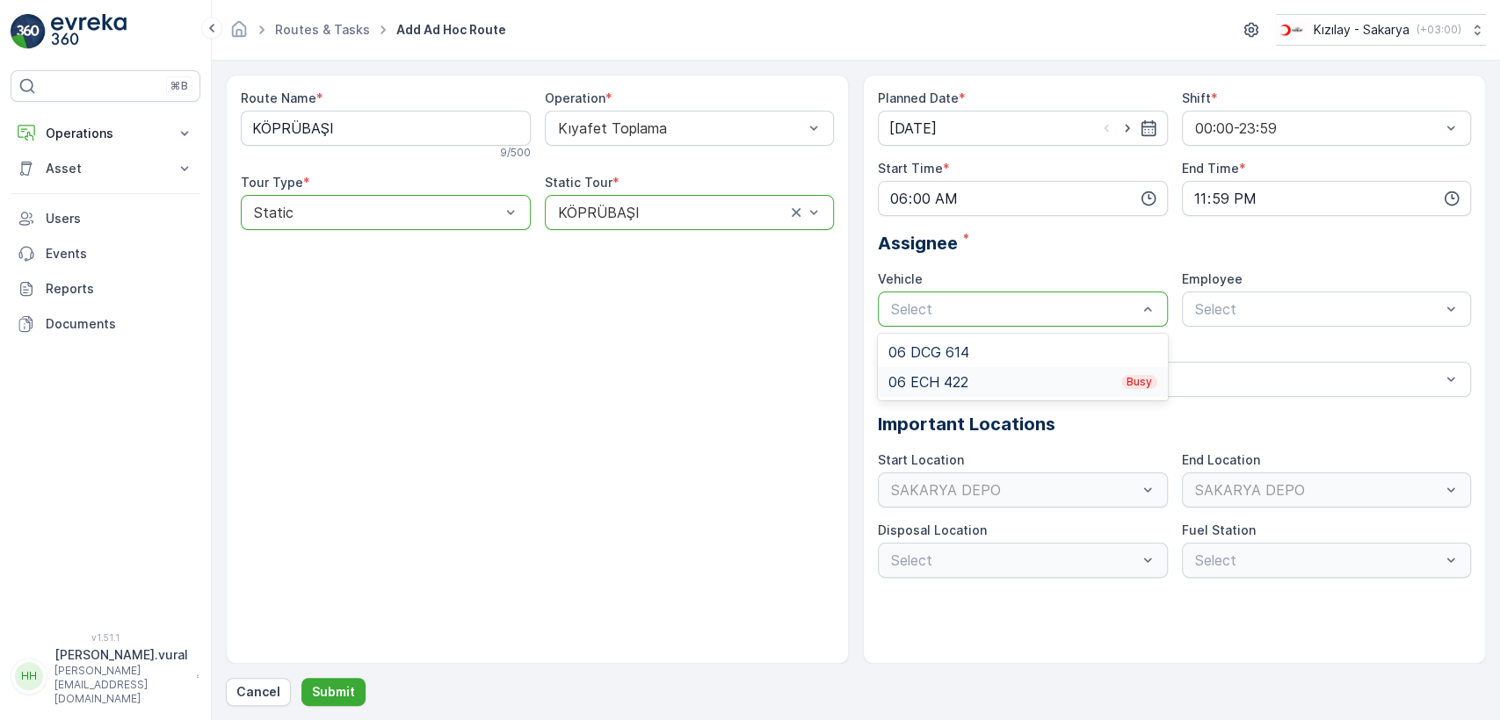
click at [966, 370] on div "06 ECH 422 Busy" at bounding box center [1023, 382] width 290 height 30
click at [1236, 344] on span "06ECH422" at bounding box center [1227, 352] width 71 height 16
click at [313, 687] on p "Submit" at bounding box center [333, 692] width 43 height 18
